Goal: Task Accomplishment & Management: Manage account settings

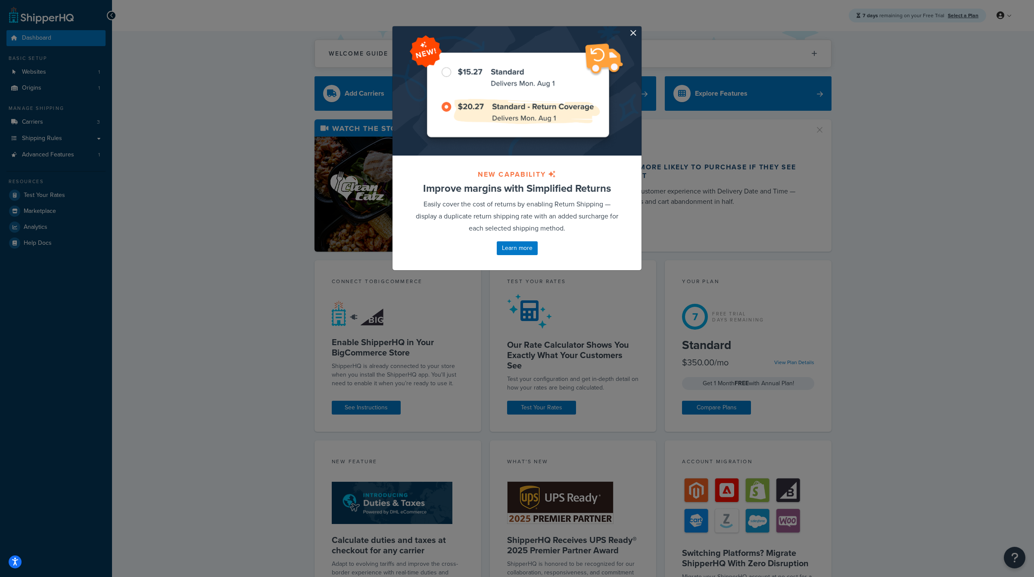
click at [638, 30] on div at bounding box center [516, 90] width 249 height 129
click at [639, 28] on button "button" at bounding box center [640, 27] width 2 height 2
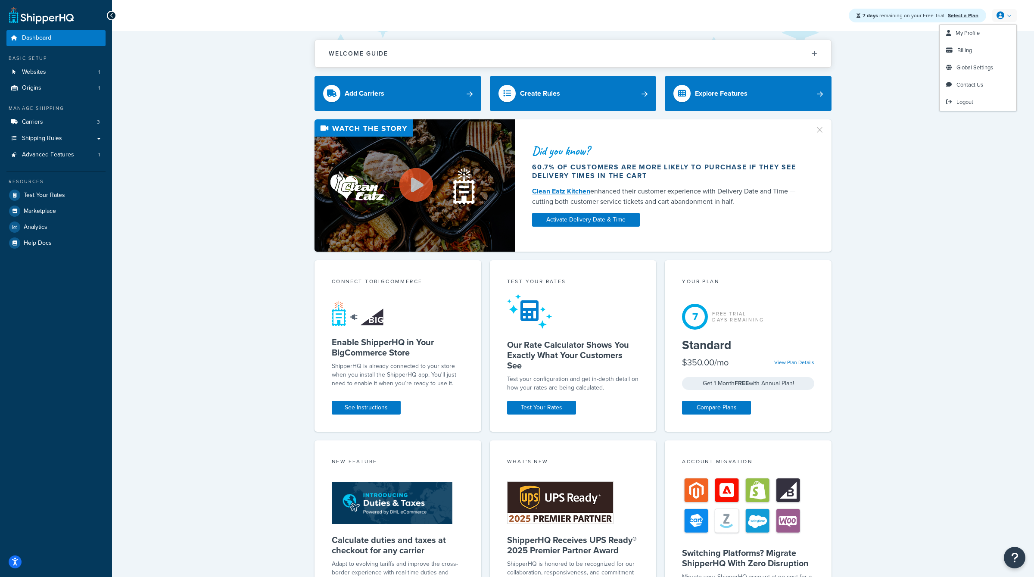
click at [959, 164] on div "Did you know? 60.7% of customers are more likely to purchase if they see delive…" at bounding box center [572, 185] width 887 height 132
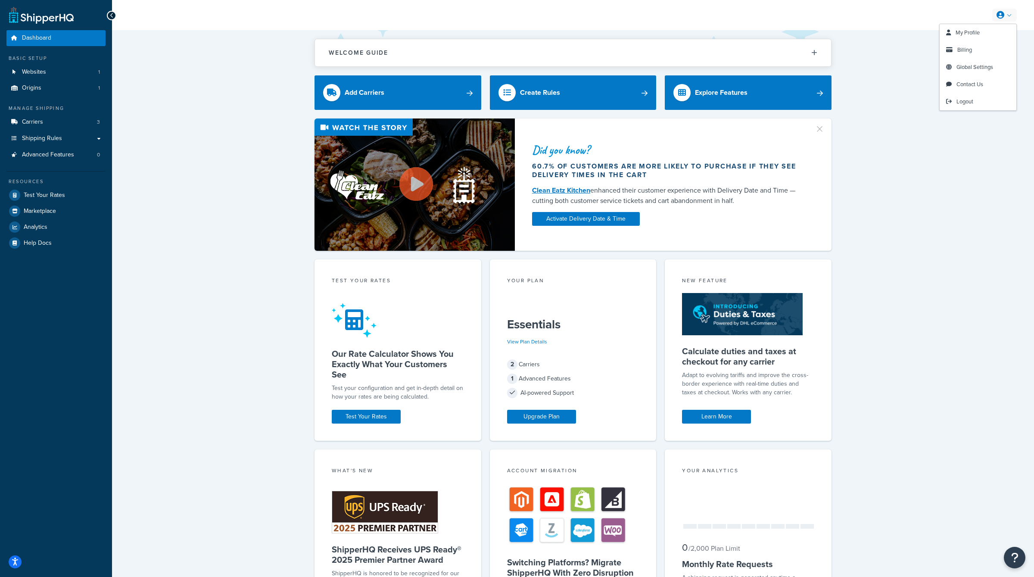
click at [921, 136] on div "Did you know? 60.7% of customers are more likely to purchase if they see delive…" at bounding box center [572, 184] width 887 height 132
click at [969, 48] on span "Billing" at bounding box center [964, 50] width 15 height 8
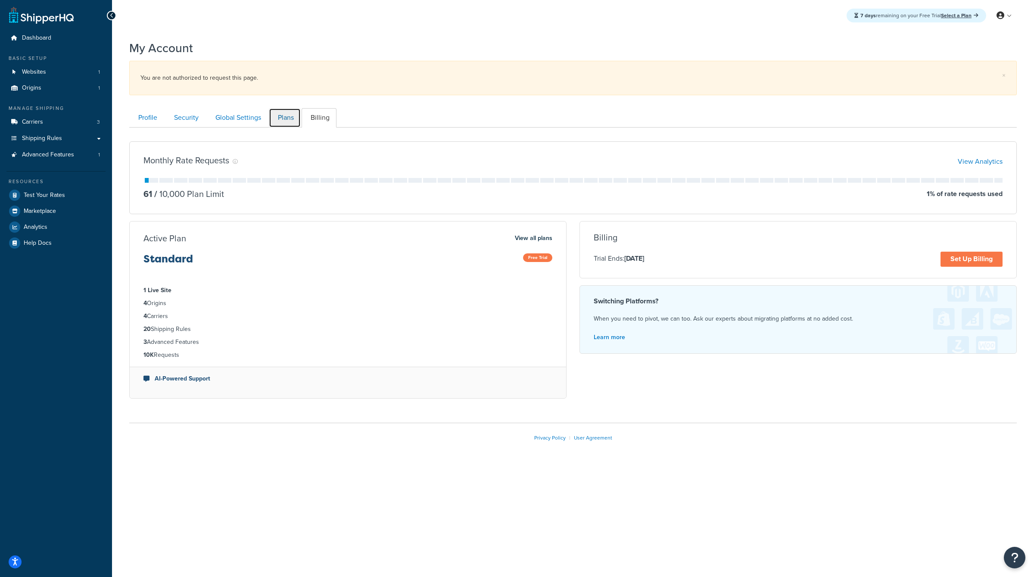
click at [283, 114] on link "Plans" at bounding box center [285, 117] width 32 height 19
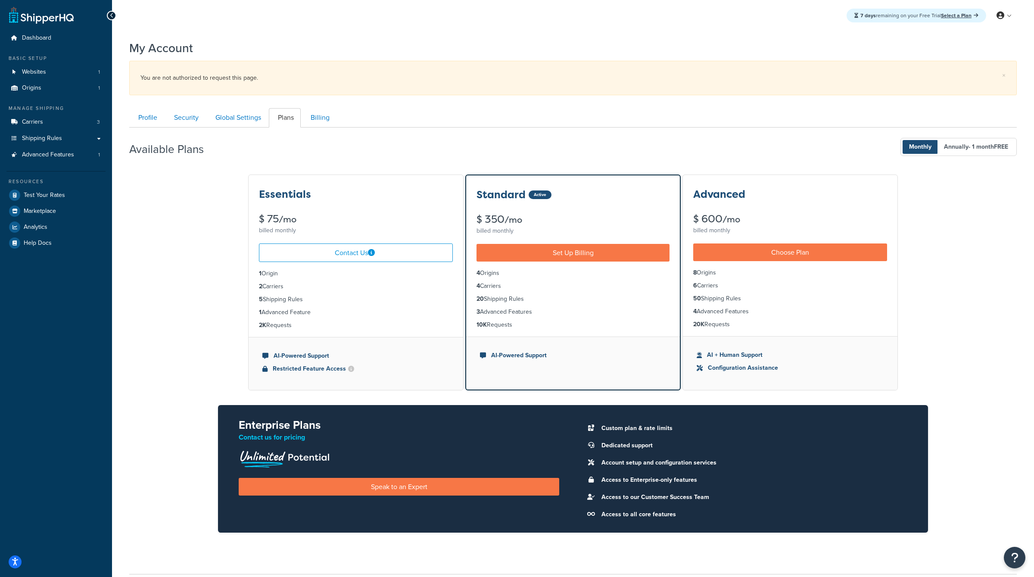
scroll to position [68, 0]
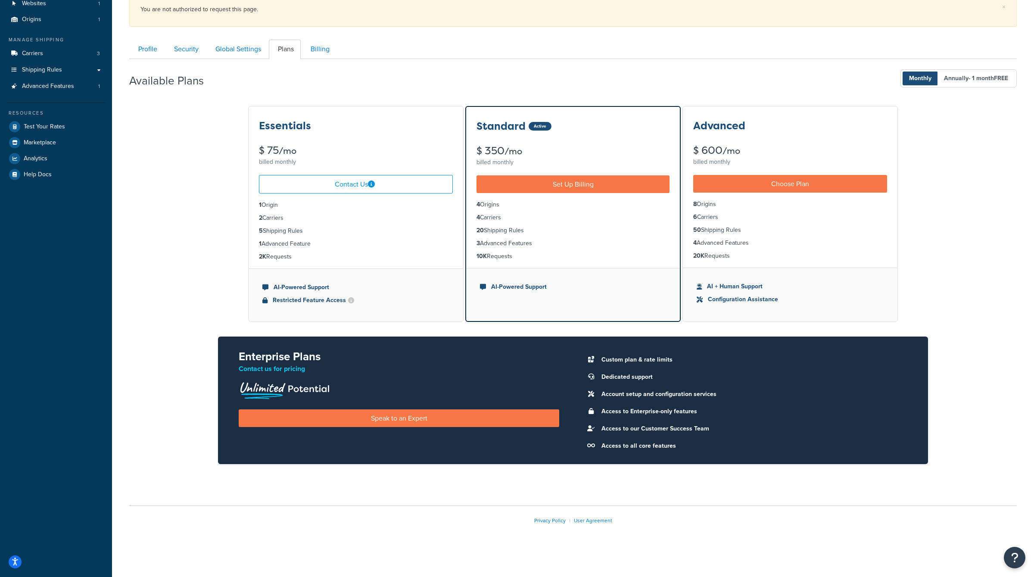
click at [311, 114] on div "Essentials $ 75 /mo billed monthly" at bounding box center [356, 137] width 215 height 62
click at [65, 84] on span "Advanced Features" at bounding box center [48, 86] width 52 height 7
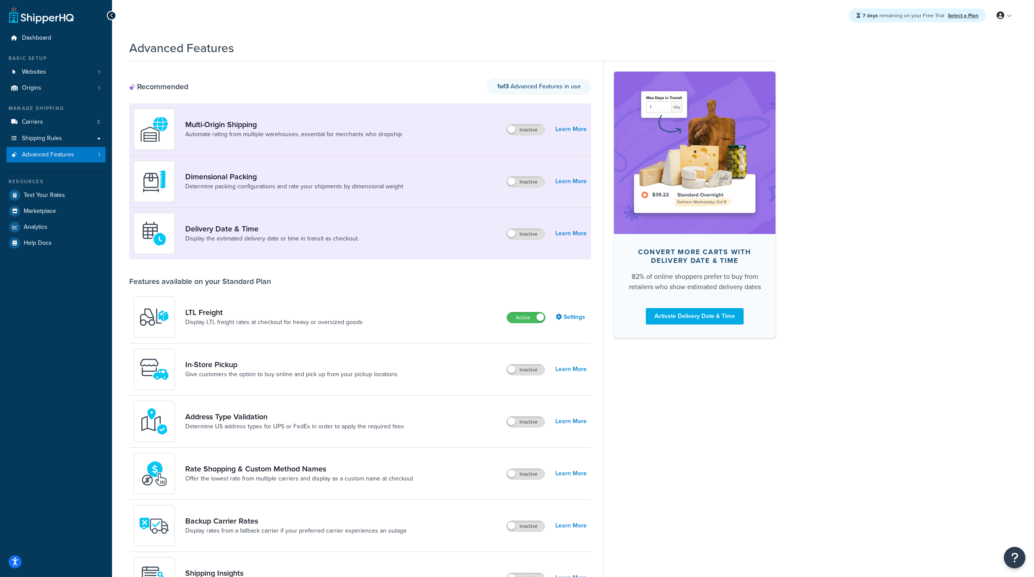
click at [197, 18] on div "7 days remaining on your Free Trial Select a Plan My Profile Billing Global Set…" at bounding box center [573, 15] width 922 height 31
click at [997, 9] on link at bounding box center [1004, 15] width 25 height 13
click at [967, 54] on link "Billing" at bounding box center [978, 50] width 77 height 17
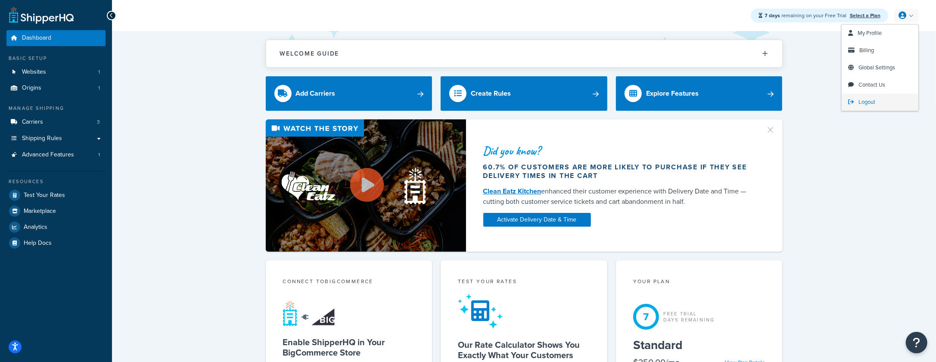
click at [862, 101] on span "Logout" at bounding box center [867, 102] width 17 height 8
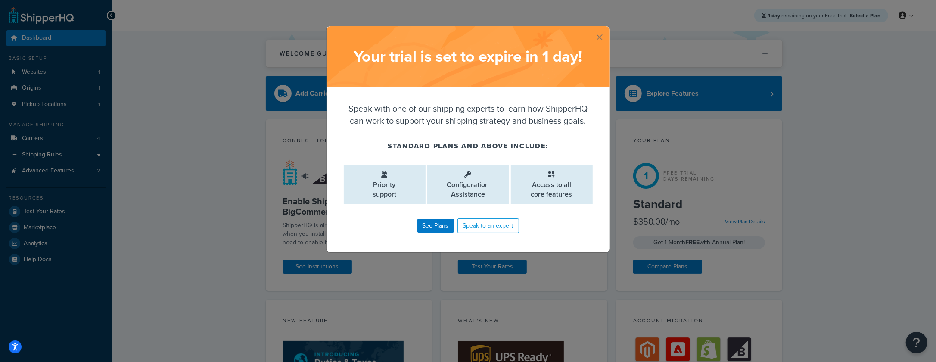
click at [368, 52] on h2 "Your trial is set to expire [DATE] !" at bounding box center [468, 56] width 266 height 17
drag, startPoint x: 484, startPoint y: 191, endPoint x: 435, endPoint y: 174, distance: 51.8
click at [435, 175] on li "Configuration Assistance" at bounding box center [468, 184] width 82 height 39
click at [435, 174] on li "Configuration Assistance" at bounding box center [468, 184] width 82 height 39
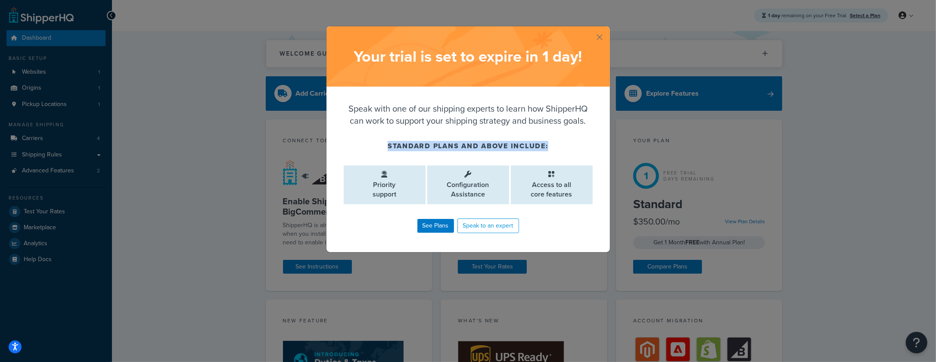
drag, startPoint x: 384, startPoint y: 147, endPoint x: 567, endPoint y: 140, distance: 182.8
click at [567, 141] on h4 "Standard plans and above include:" at bounding box center [468, 146] width 249 height 10
drag, startPoint x: 447, startPoint y: 180, endPoint x: 506, endPoint y: 196, distance: 61.8
click at [506, 196] on li "Configuration Assistance" at bounding box center [468, 184] width 82 height 39
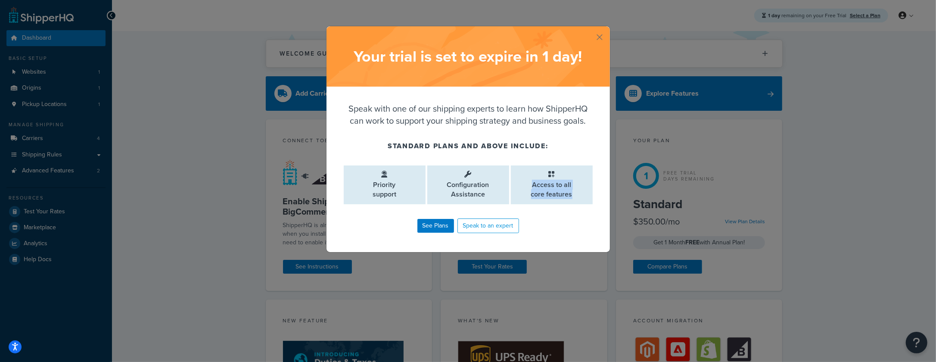
drag, startPoint x: 534, startPoint y: 177, endPoint x: 580, endPoint y: 199, distance: 50.9
click at [580, 199] on li "Access to all core features" at bounding box center [552, 184] width 82 height 39
click at [608, 28] on button "button" at bounding box center [609, 27] width 2 height 2
click at [599, 34] on div "Welcome Guide Recommendations ShipperHQ: An Overview Carrier Setup Shipping Rul…" at bounding box center [524, 49] width 517 height 37
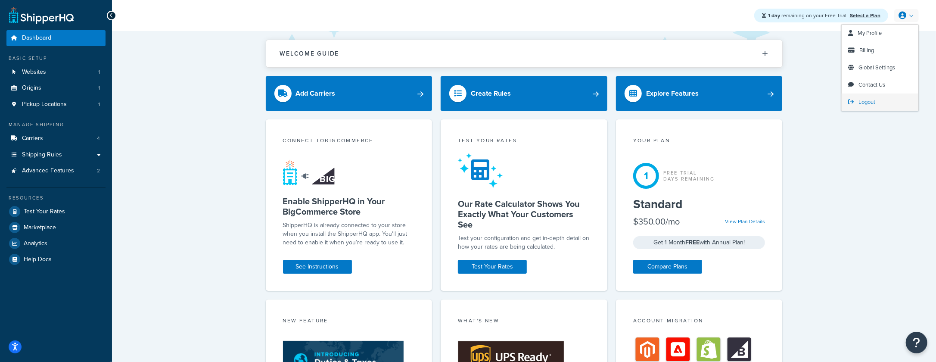
click at [863, 104] on span "Logout" at bounding box center [867, 102] width 17 height 8
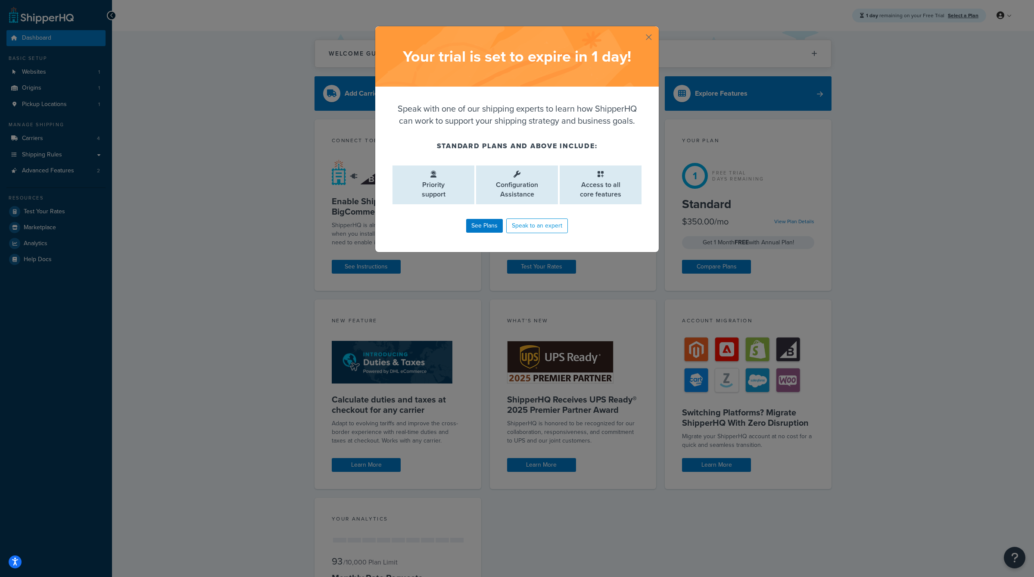
click at [656, 28] on button "button" at bounding box center [657, 27] width 2 height 2
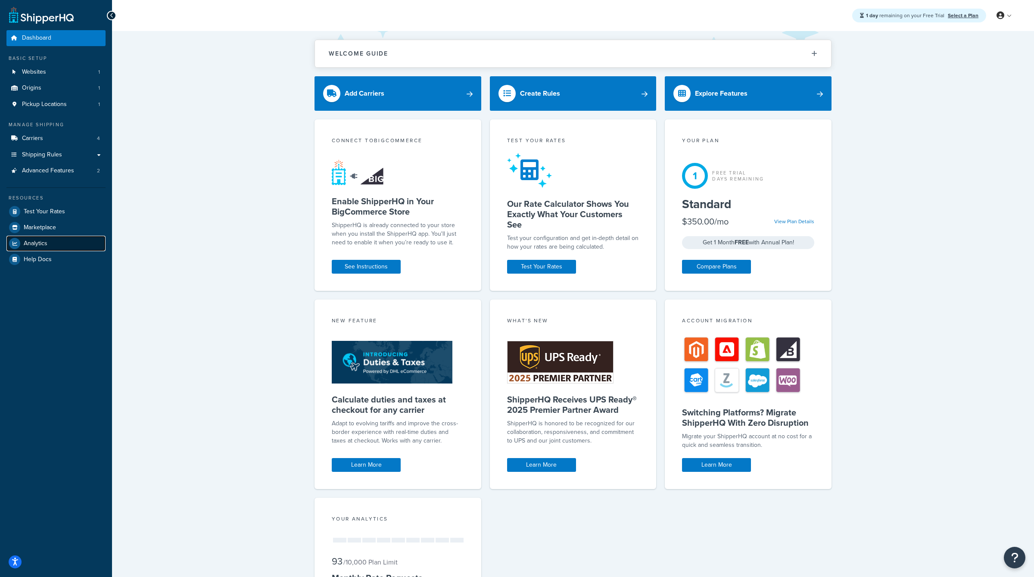
click at [31, 243] on span "Analytics" at bounding box center [36, 243] width 24 height 7
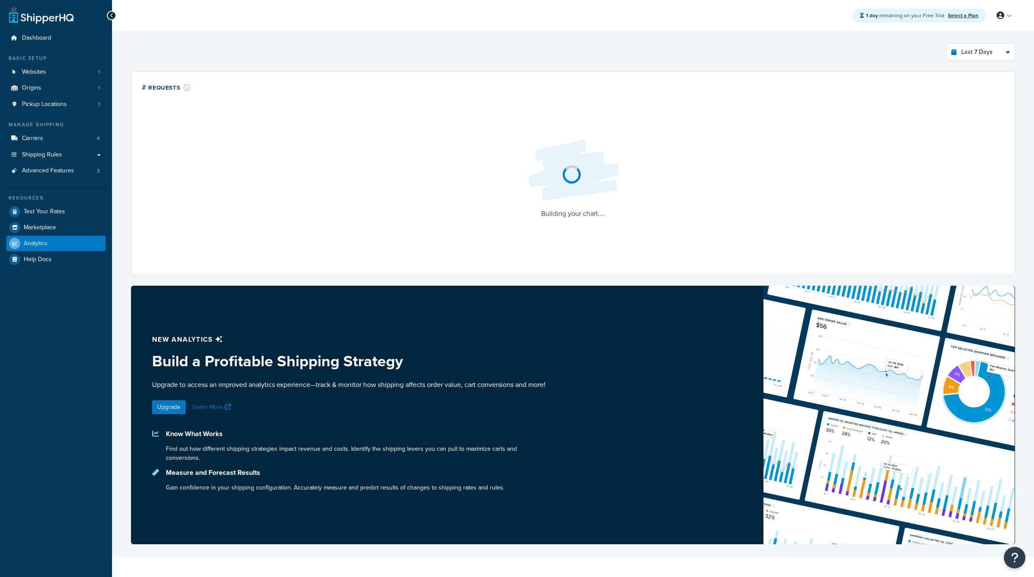
select select "last_7_days"
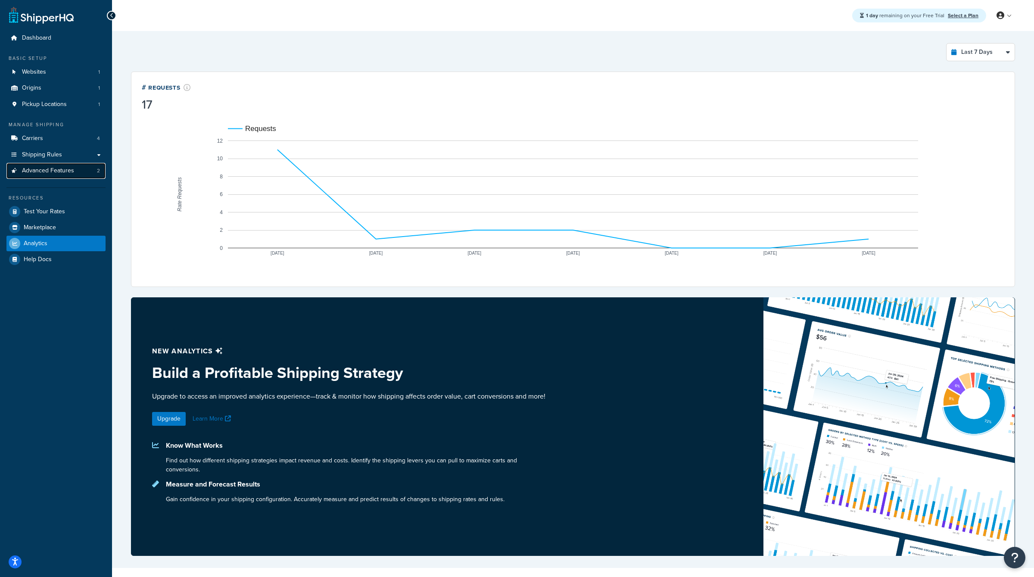
click at [62, 172] on span "Advanced Features" at bounding box center [48, 170] width 52 height 7
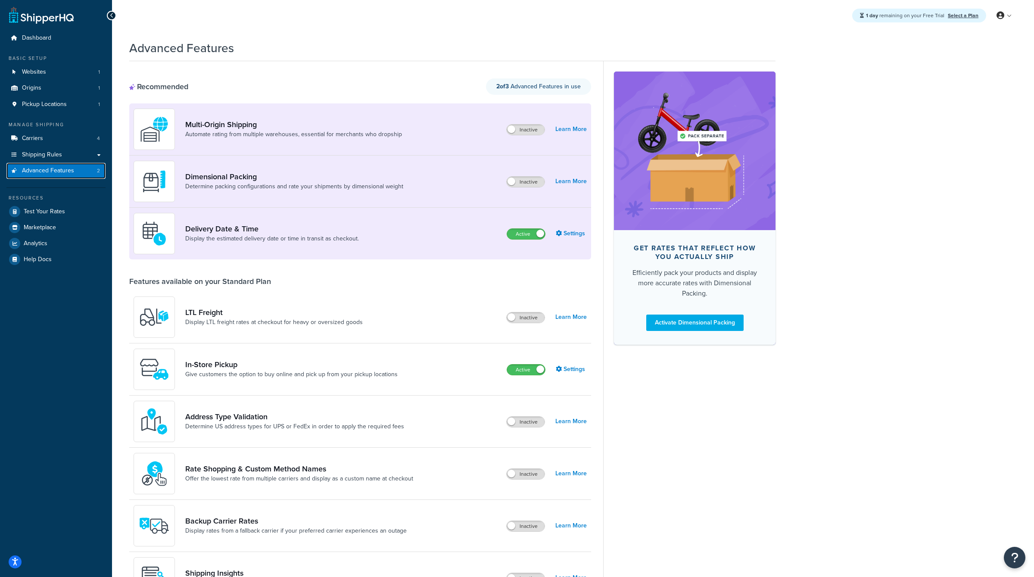
click at [62, 165] on link "Advanced Features 2" at bounding box center [55, 171] width 99 height 16
click at [61, 156] on span "Shipping Rules" at bounding box center [42, 154] width 40 height 7
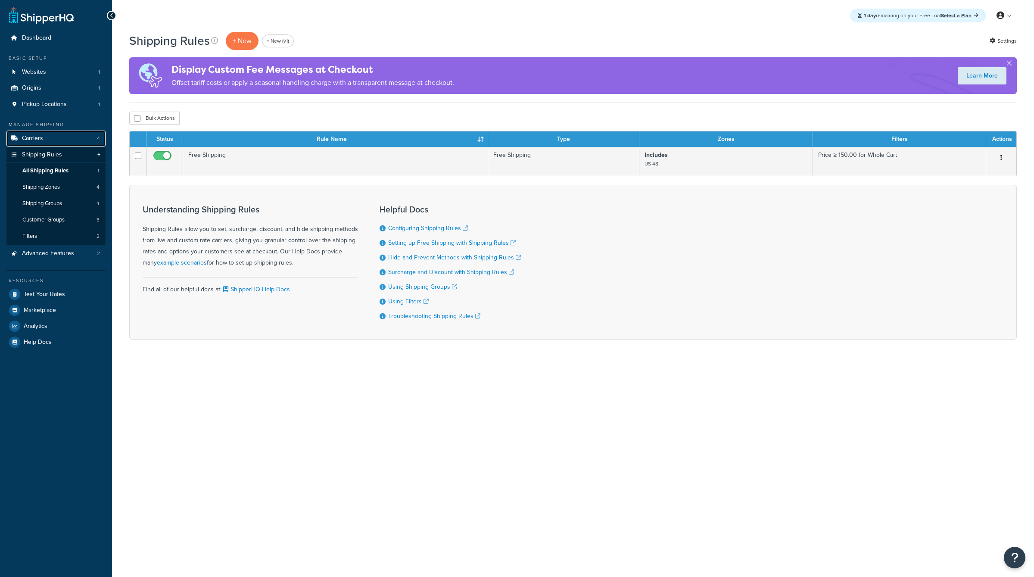
click at [61, 141] on link "Carriers 4" at bounding box center [55, 139] width 99 height 16
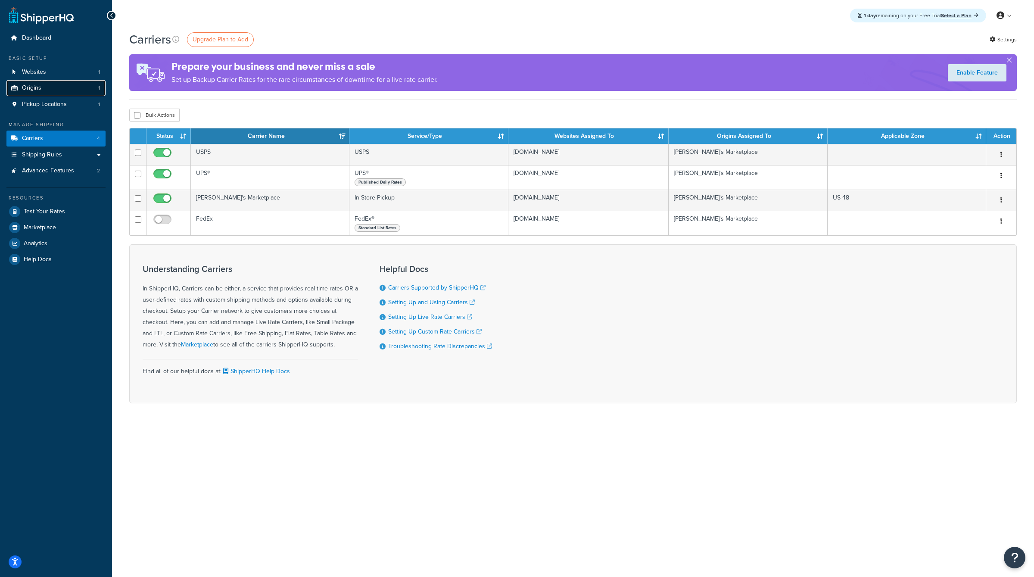
click at [69, 88] on link "Origins 1" at bounding box center [55, 88] width 99 height 16
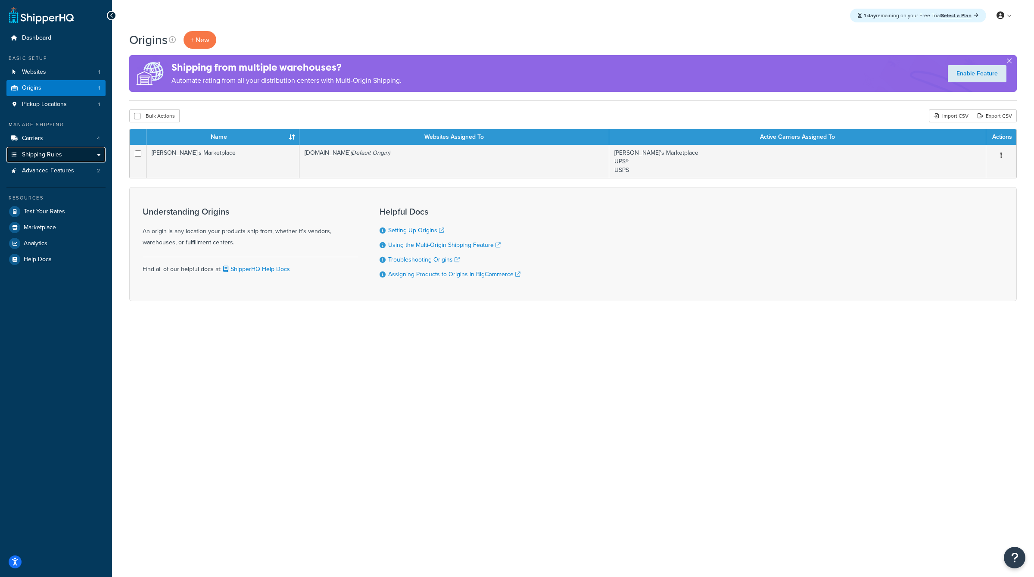
click at [61, 159] on link "Shipping Rules" at bounding box center [55, 155] width 99 height 16
click at [65, 132] on link "Carriers 4" at bounding box center [55, 139] width 99 height 16
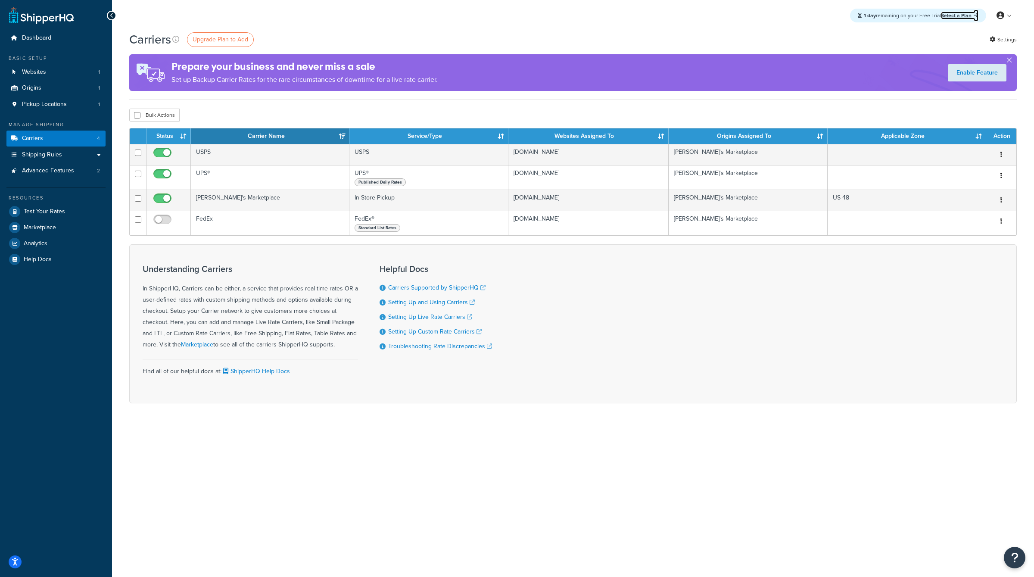
click at [974, 16] on link "Select a Plan" at bounding box center [959, 16] width 37 height 8
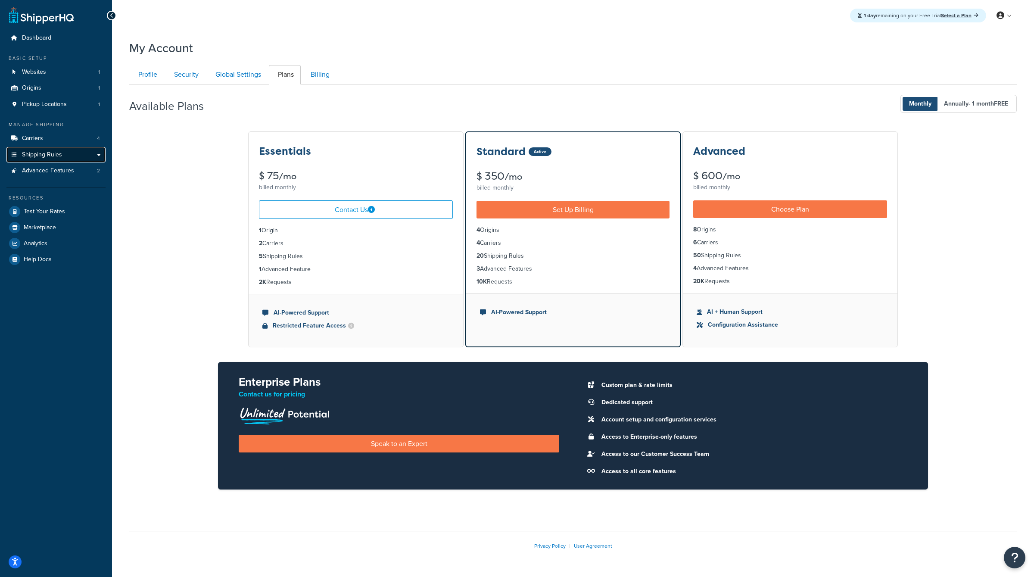
click at [98, 157] on link "Shipping Rules" at bounding box center [55, 155] width 99 height 16
click at [90, 176] on link "Advanced Features 2" at bounding box center [55, 171] width 99 height 16
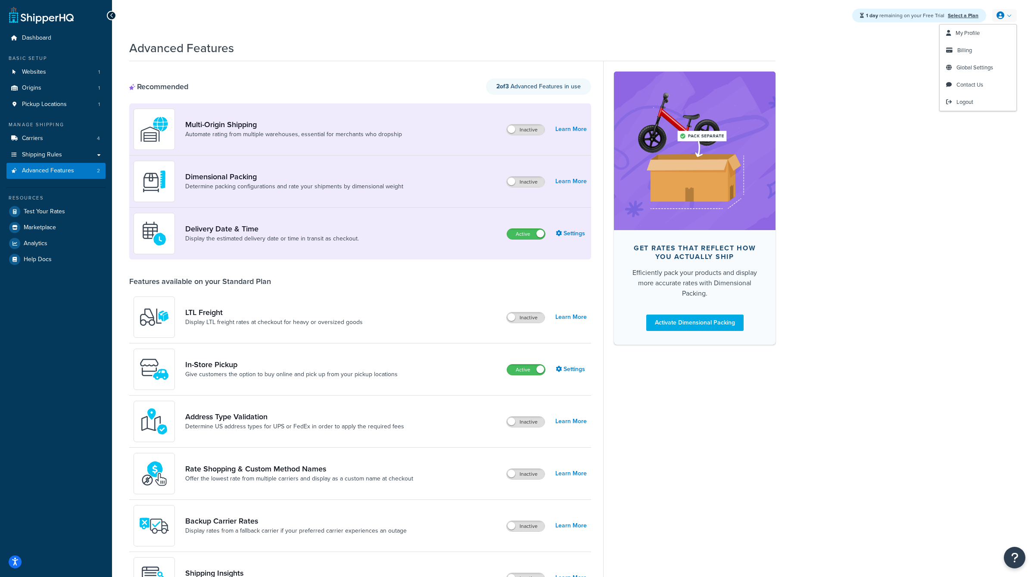
click at [1002, 16] on icon at bounding box center [1000, 16] width 8 height 8
click at [975, 53] on link "Billing" at bounding box center [978, 50] width 77 height 17
